Goal: Find specific page/section: Find specific page/section

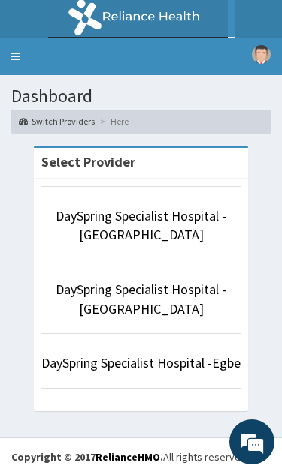
click at [151, 222] on link "DaySpring Specialist Hospital - [GEOGRAPHIC_DATA]" at bounding box center [141, 225] width 171 height 37
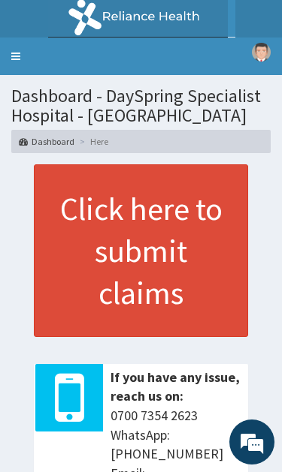
click at [22, 46] on link "Toggle navigation" at bounding box center [16, 57] width 32 height 38
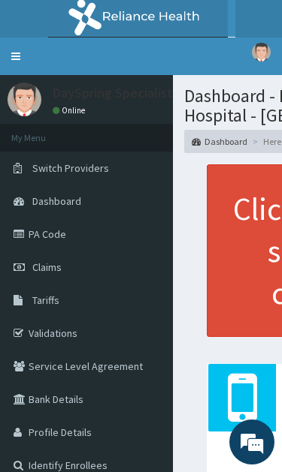
click at [81, 337] on link "Validations" at bounding box center [86, 333] width 173 height 33
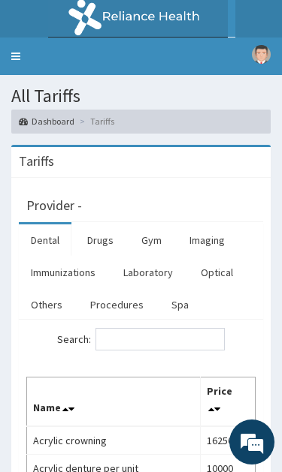
click at [124, 295] on link "Procedures" at bounding box center [116, 305] width 77 height 32
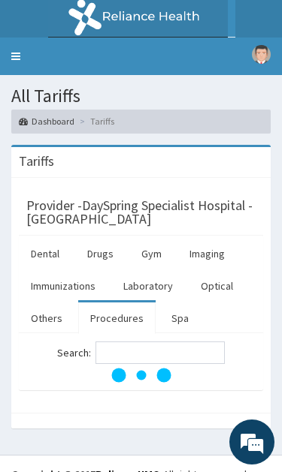
scroll to position [20, 0]
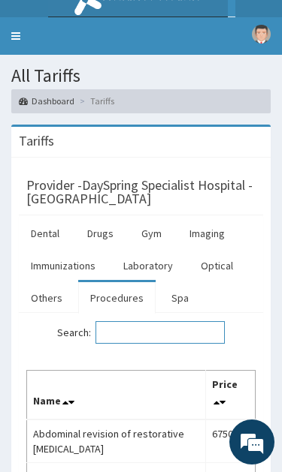
click at [160, 336] on input "Search:" at bounding box center [159, 332] width 129 height 23
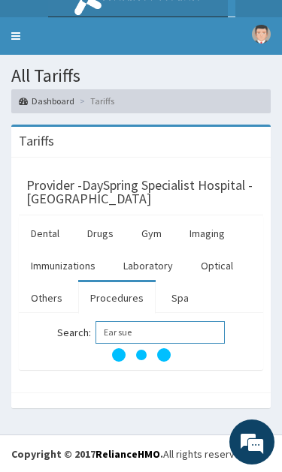
type input "Ear sue"
click at [22, 46] on link "Toggle navigation" at bounding box center [16, 36] width 32 height 38
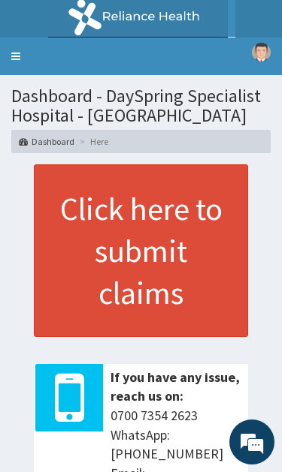
click at [21, 49] on link "Toggle navigation" at bounding box center [16, 57] width 32 height 38
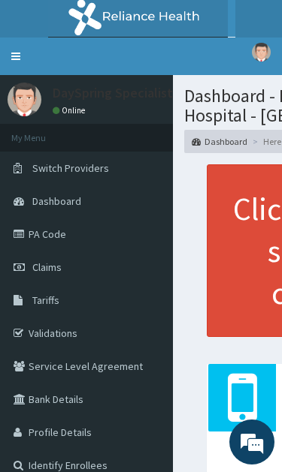
click at [91, 237] on link "PA Code" at bounding box center [86, 234] width 173 height 33
